Goal: Information Seeking & Learning: Learn about a topic

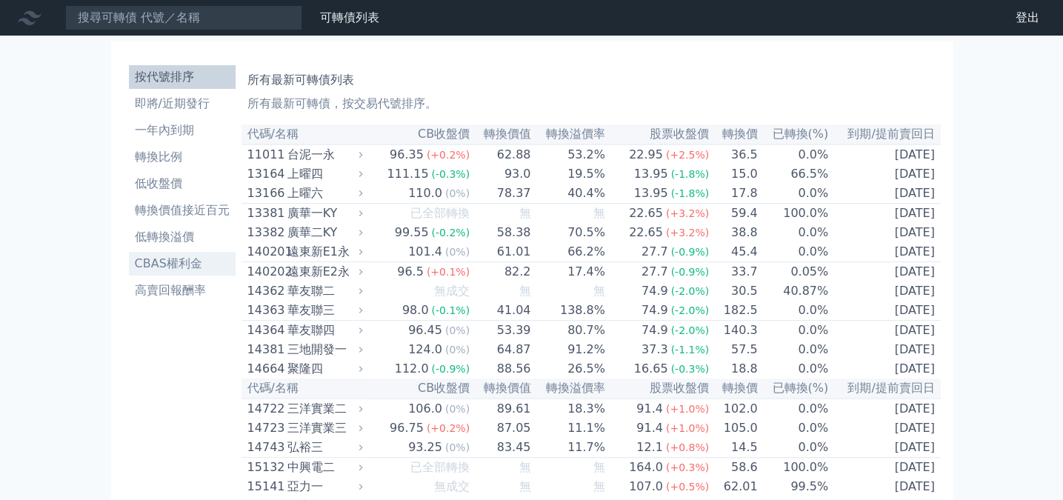
click at [153, 255] on li "CBAS權利金" at bounding box center [182, 264] width 107 height 18
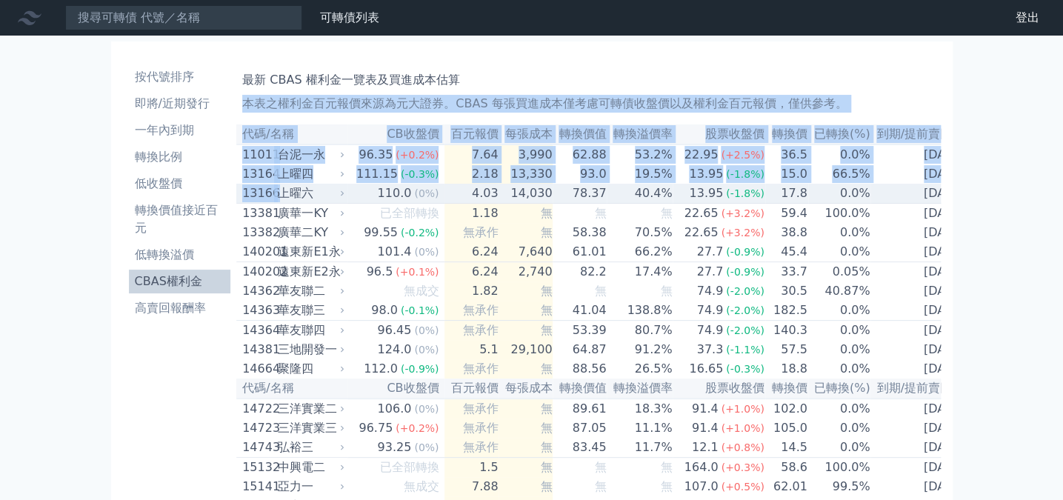
drag, startPoint x: 995, startPoint y: 477, endPoint x: 219, endPoint y: 388, distance: 780.4
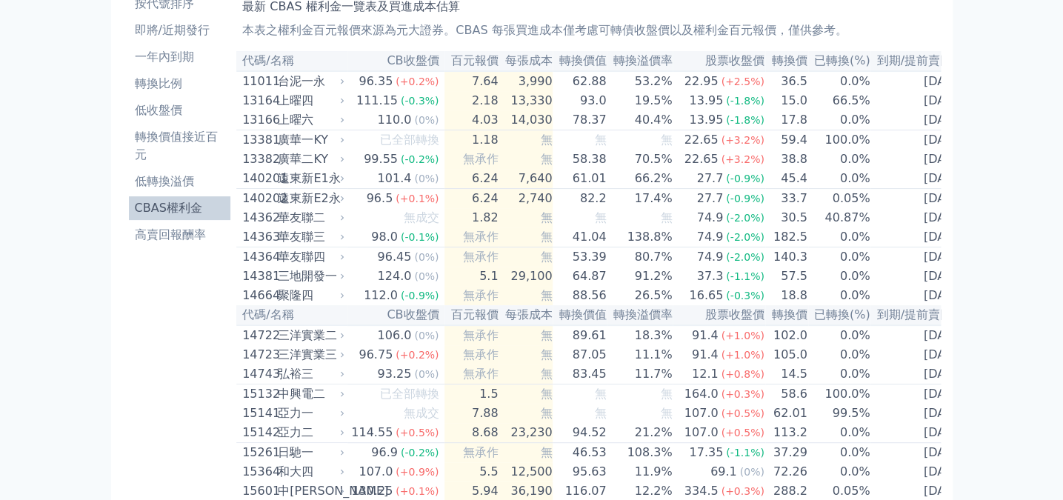
scroll to position [222, 0]
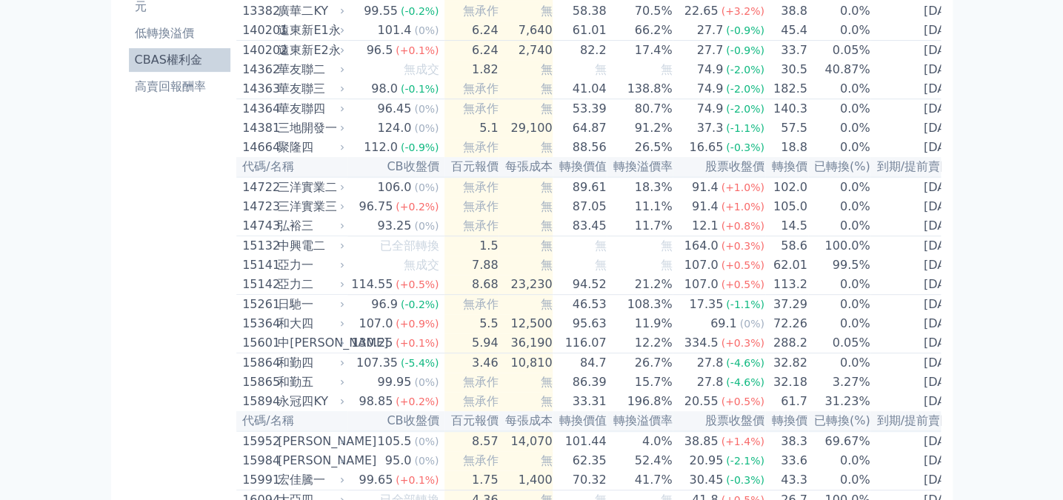
drag, startPoint x: 119, startPoint y: 118, endPoint x: 946, endPoint y: 174, distance: 829.7
copy table "lo/ip DOlor sita cons adip elits doeiu tem inc(%) ut/labor 95380 etdo 44.72 (+5…"
drag, startPoint x: 1032, startPoint y: 2, endPoint x: 659, endPoint y: 67, distance: 378.3
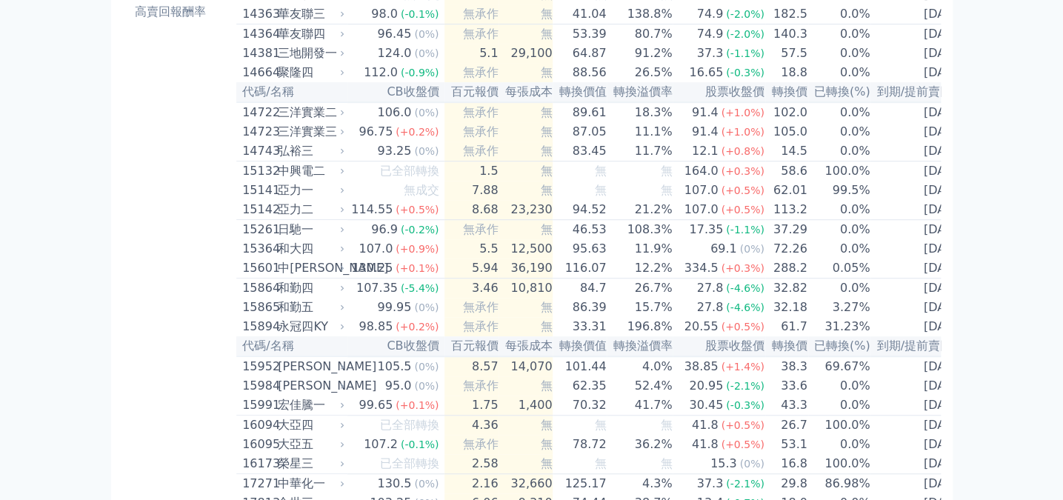
scroll to position [148, 0]
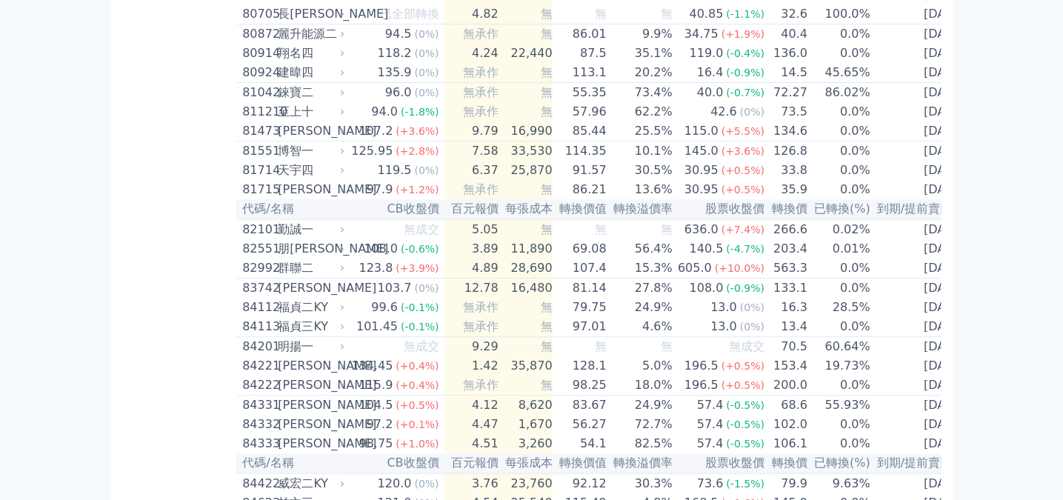
scroll to position [7797, 0]
